Goal: Information Seeking & Learning: Learn about a topic

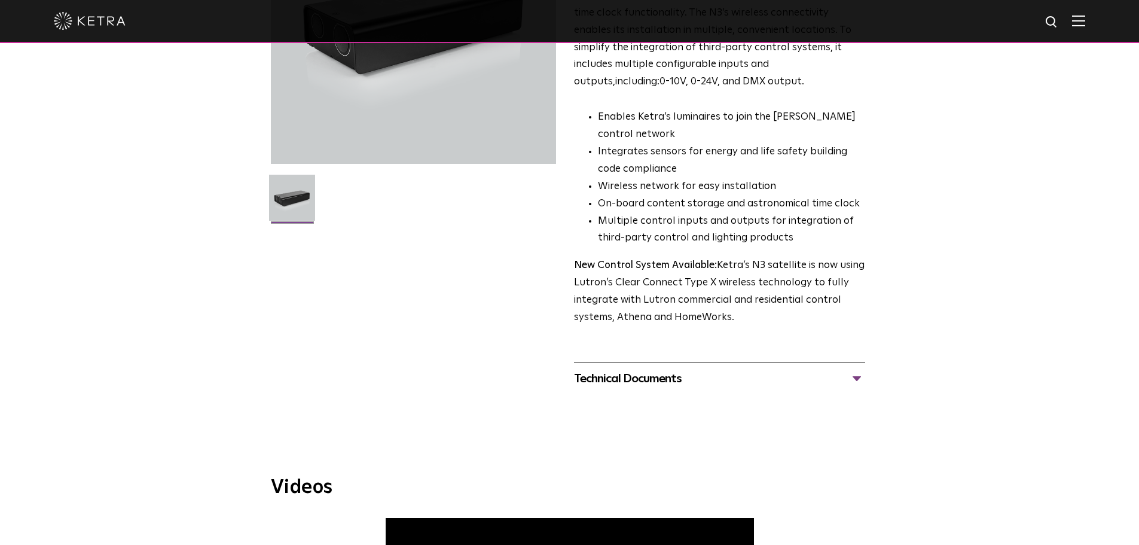
scroll to position [179, 0]
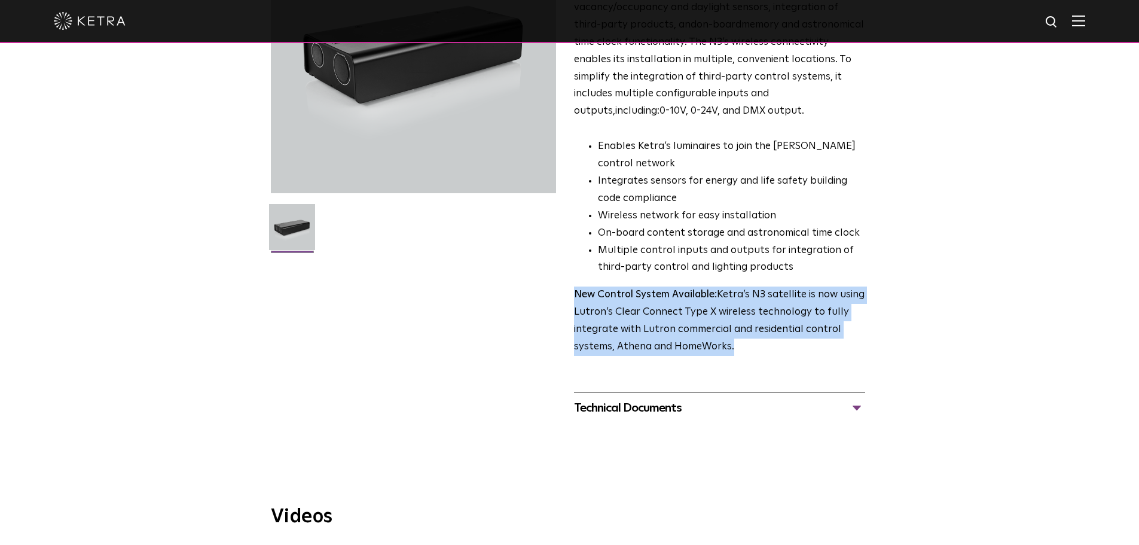
drag, startPoint x: 734, startPoint y: 350, endPoint x: 556, endPoint y: 297, distance: 185.8
click at [554, 297] on div "N3 Satellite Ketra’s N3 satellite provides several vital system functions: cont…" at bounding box center [570, 165] width 598 height 515
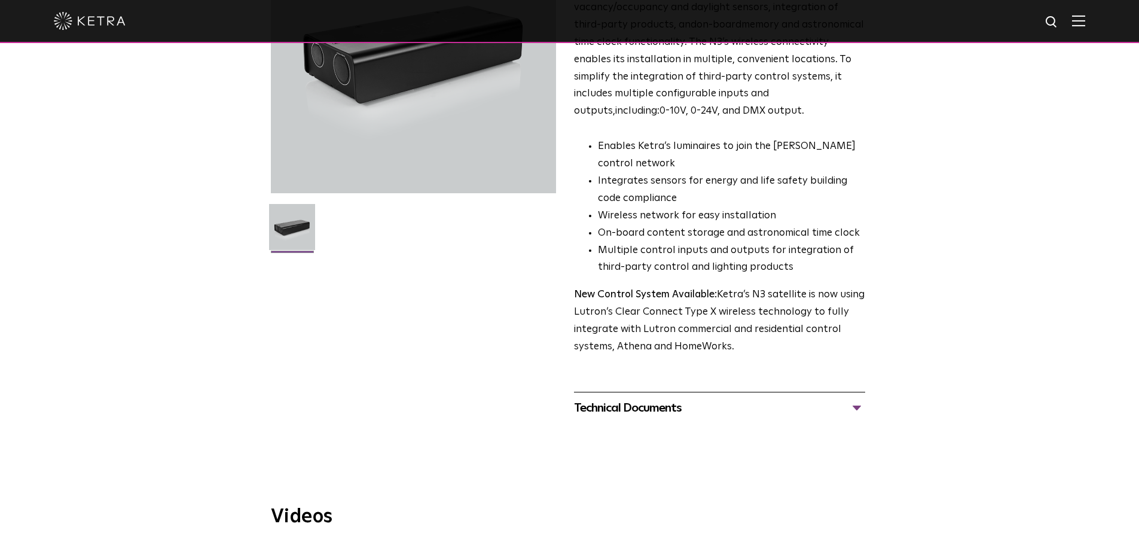
click at [695, 403] on div "Technical Documents" at bounding box center [719, 407] width 291 height 19
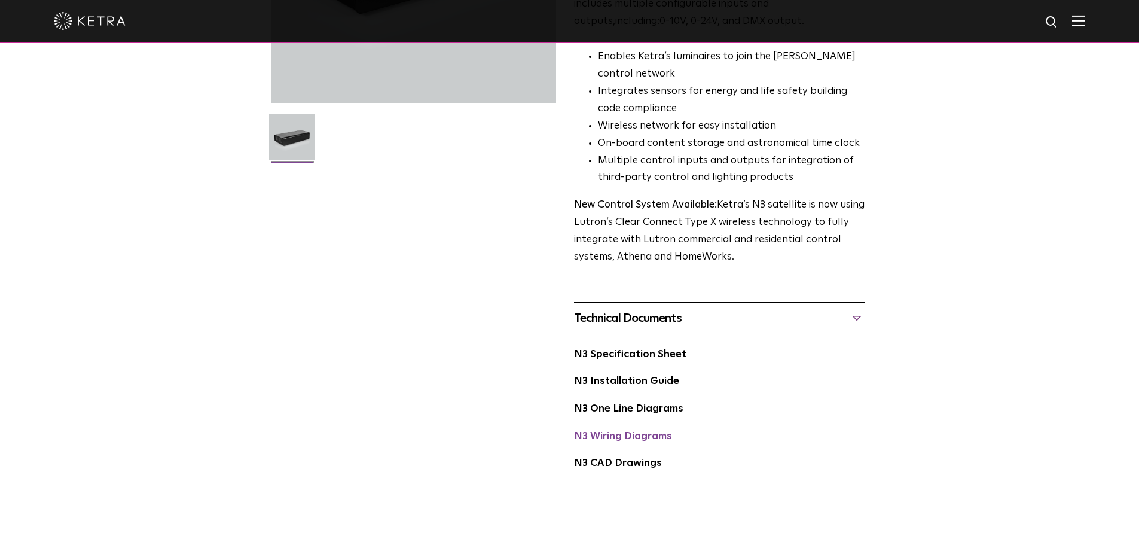
scroll to position [239, 0]
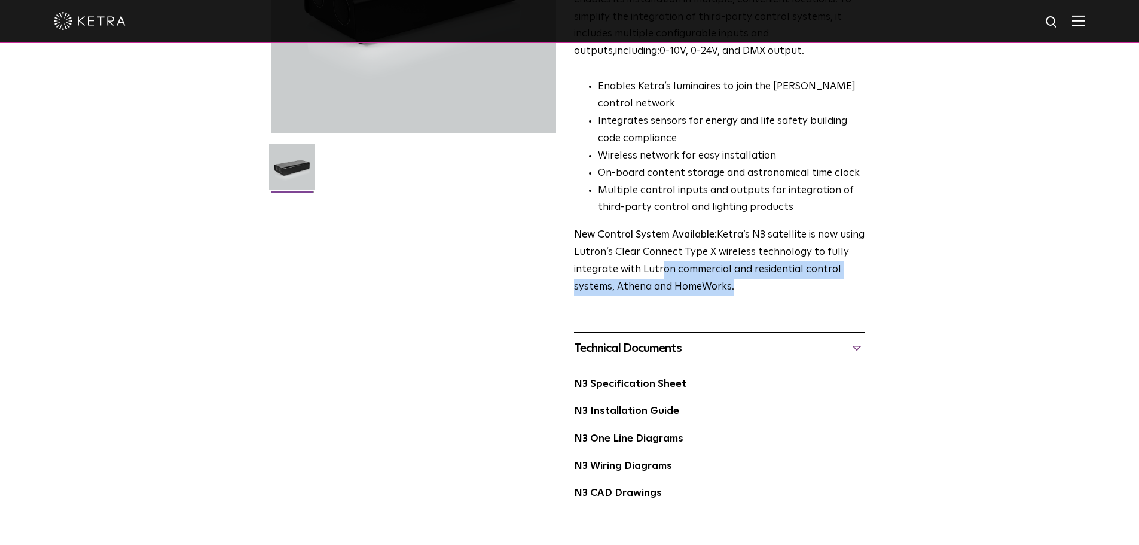
drag, startPoint x: 748, startPoint y: 294, endPoint x: 646, endPoint y: 277, distance: 103.5
click at [663, 276] on p "New Control System Available: Ketra’s N3 satellite is now using Lutron’s Clear …" at bounding box center [719, 261] width 291 height 69
drag, startPoint x: 577, startPoint y: 234, endPoint x: 629, endPoint y: 285, distance: 72.7
click at [761, 303] on span "N3 Satellite Ketra’s N3 satellite provides several vital system functions: cont…" at bounding box center [719, 186] width 291 height 676
drag, startPoint x: 628, startPoint y: 280, endPoint x: 635, endPoint y: 279, distance: 7.4
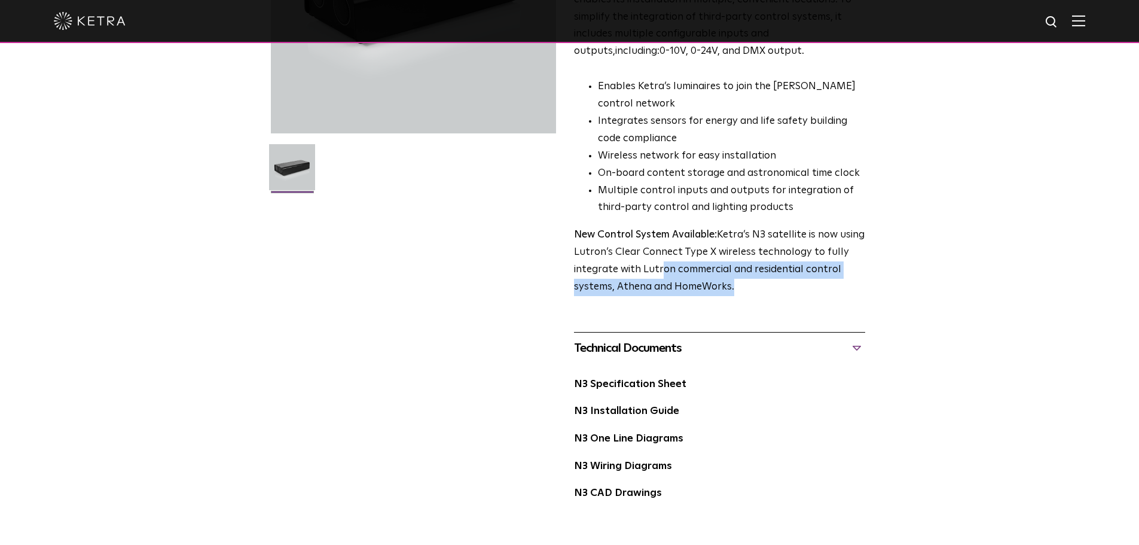
drag, startPoint x: 635, startPoint y: 279, endPoint x: 813, endPoint y: 291, distance: 178.6
click at [899, 230] on div "N3 Satellite Ketra’s N3 satellite provides several vital system functions: cont…" at bounding box center [569, 186] width 1139 height 676
click at [777, 300] on span "N3 Satellite Ketra’s N3 satellite provides several vital system functions: cont…" at bounding box center [719, 186] width 291 height 676
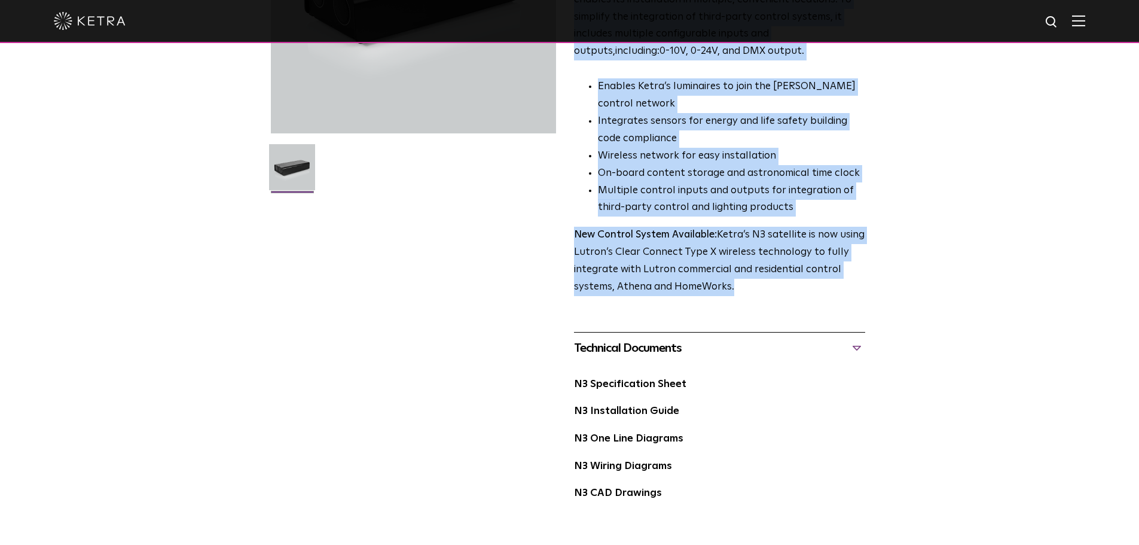
drag, startPoint x: 740, startPoint y: 291, endPoint x: 591, endPoint y: 236, distance: 158.4
click at [560, 225] on div "N3 Satellite Ketra’s N3 satellite provides several vital system functions: cont…" at bounding box center [570, 186] width 598 height 676
click at [642, 257] on p "New Control System Available: Ketra’s N3 satellite is now using Lutron’s Clear …" at bounding box center [719, 261] width 291 height 69
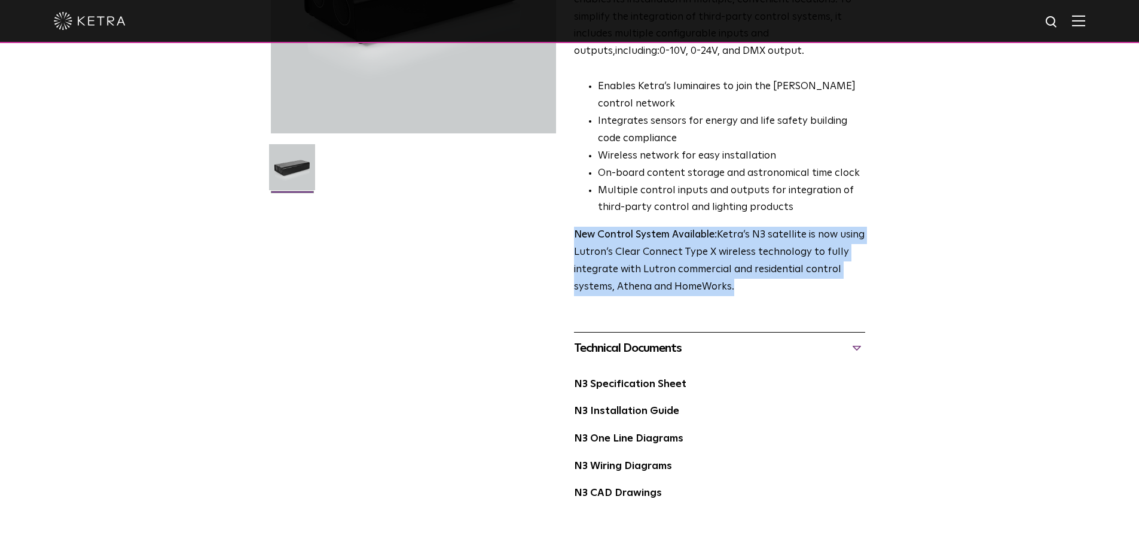
drag, startPoint x: 576, startPoint y: 236, endPoint x: 740, endPoint y: 296, distance: 175.2
click at [739, 296] on p "New Control System Available: Ketra’s N3 satellite is now using Lutron’s Clear …" at bounding box center [719, 261] width 291 height 69
copy p "New Control System Available: Ketra’s N3 satellite is now using Lutron’s Clear …"
click at [935, 279] on div "N3 Satellite Ketra’s N3 satellite provides several vital system functions: cont…" at bounding box center [569, 186] width 1139 height 676
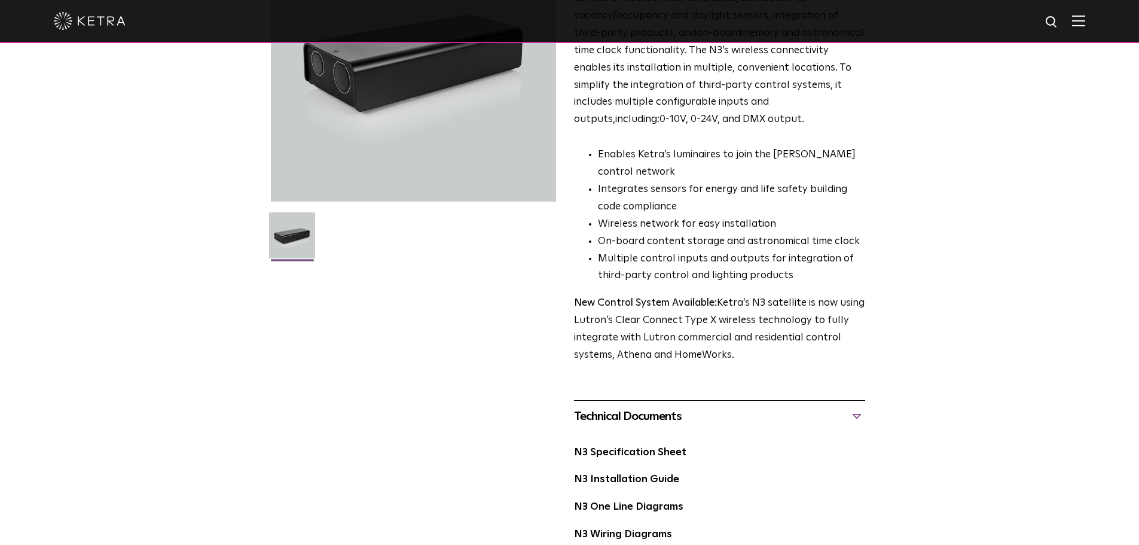
scroll to position [179, 0]
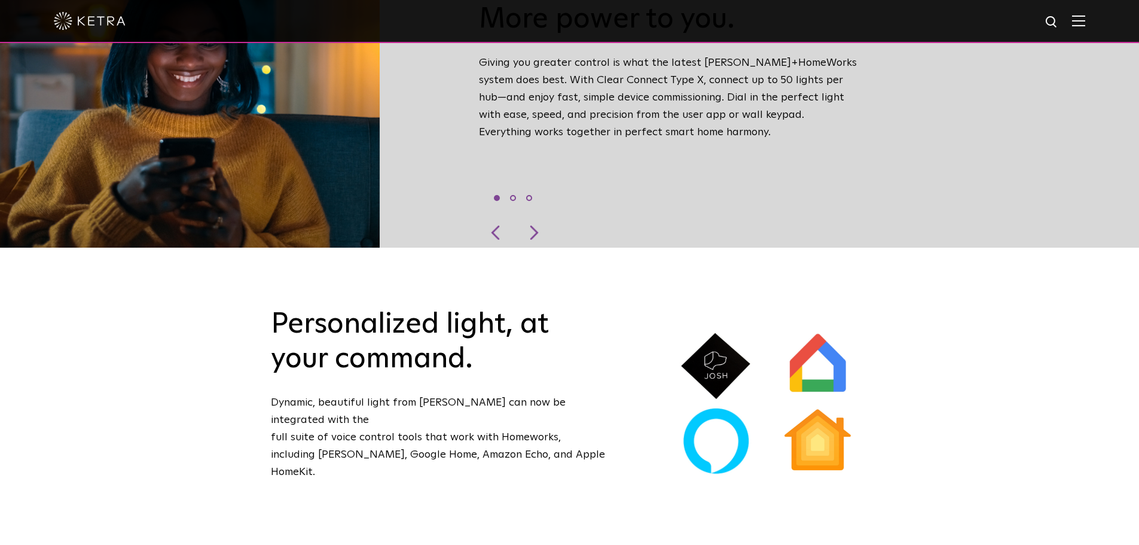
scroll to position [328, 0]
